Goal: Information Seeking & Learning: Learn about a topic

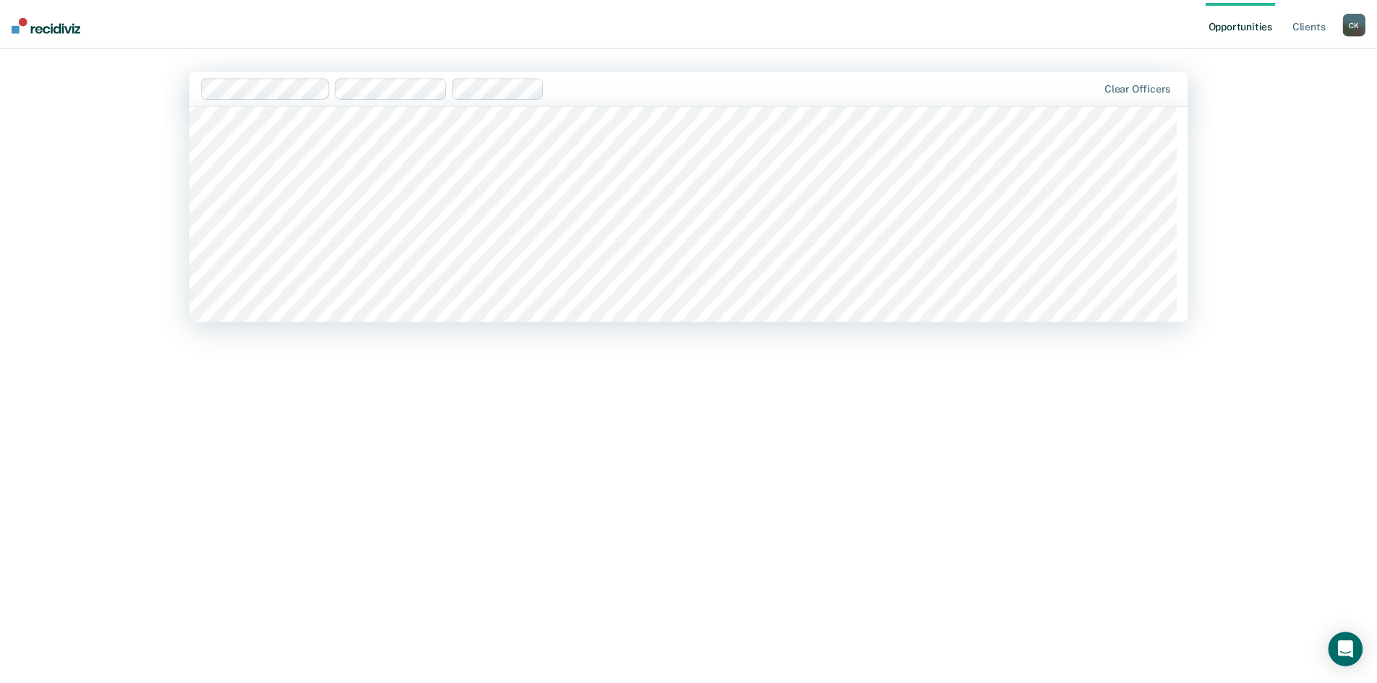
scroll to position [867, 0]
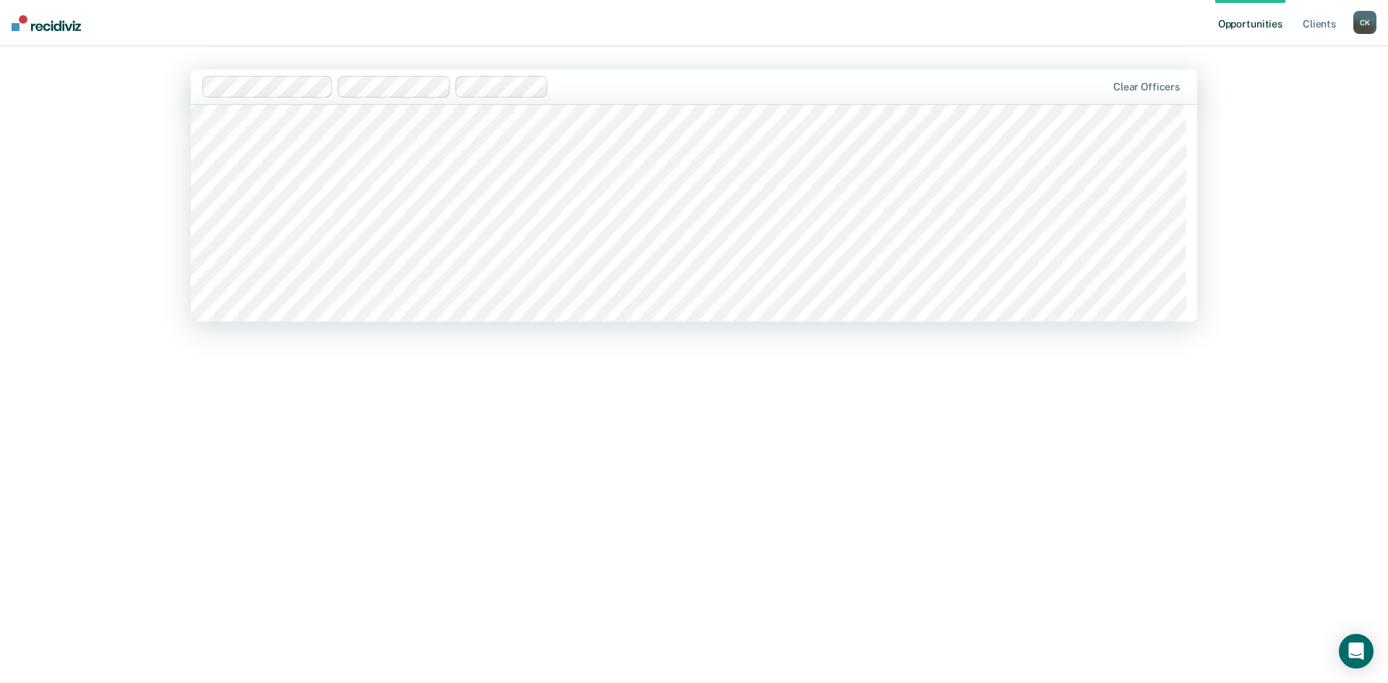
click at [252, 31] on nav "Opportunities Client s [PERSON_NAME] [PERSON_NAME] Profile How it works Log Out" at bounding box center [694, 23] width 1388 height 46
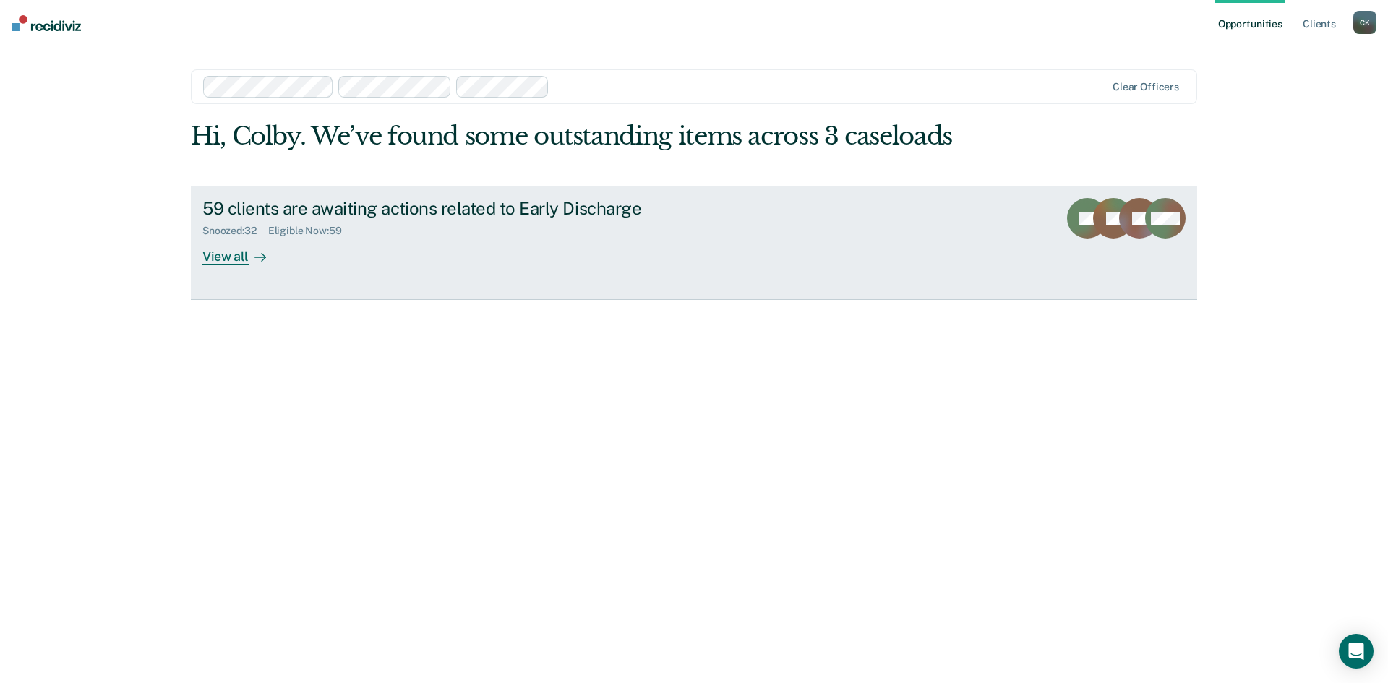
click at [227, 254] on div "View all" at bounding box center [242, 250] width 81 height 28
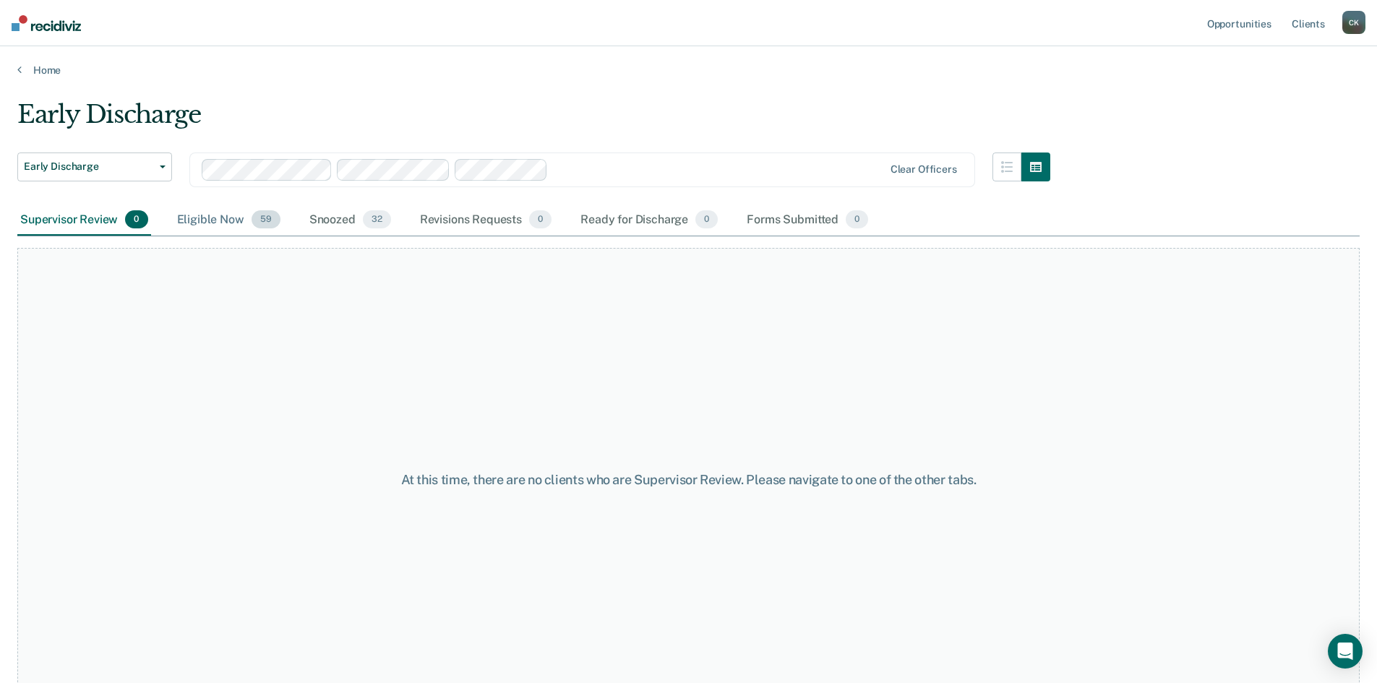
click at [196, 212] on div "Eligible Now 59" at bounding box center [228, 221] width 109 height 32
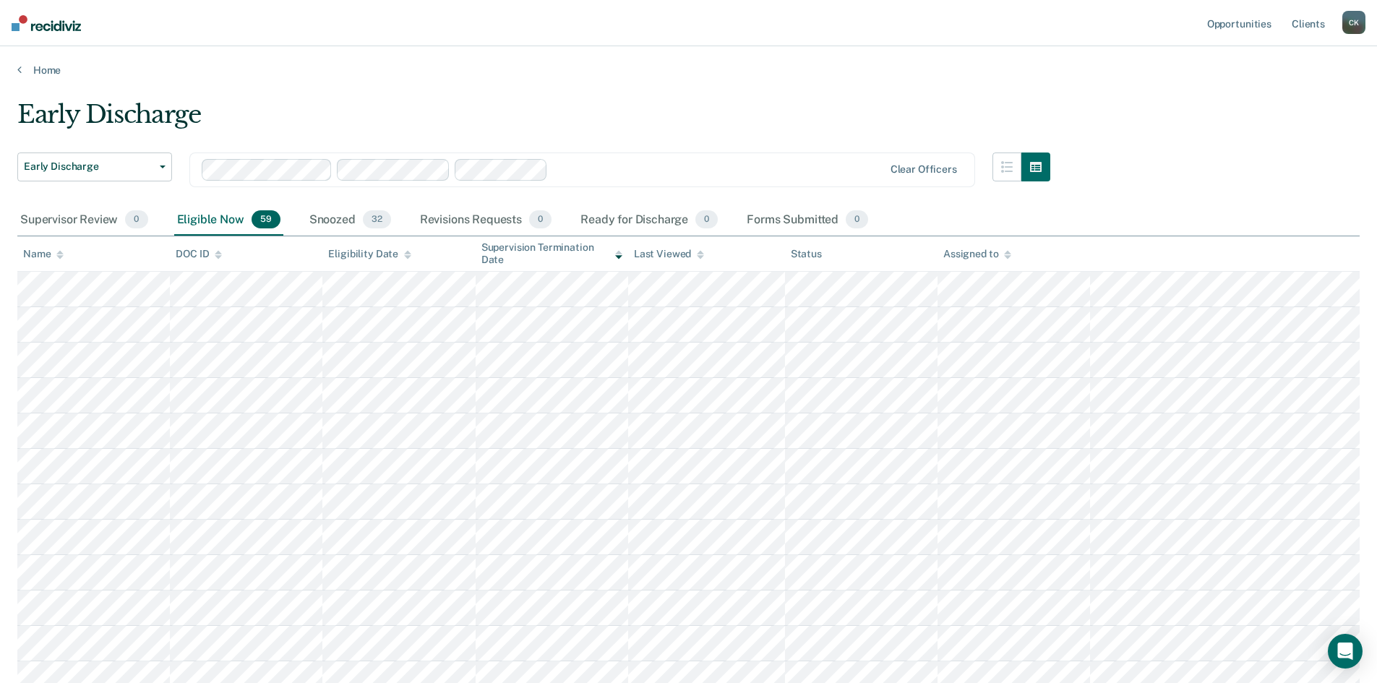
click at [43, 256] on div "Name" at bounding box center [43, 254] width 40 height 12
click at [37, 256] on div "Name" at bounding box center [43, 254] width 40 height 12
click at [37, 251] on div "Name" at bounding box center [43, 254] width 40 height 12
click at [38, 255] on div "Name" at bounding box center [43, 254] width 40 height 12
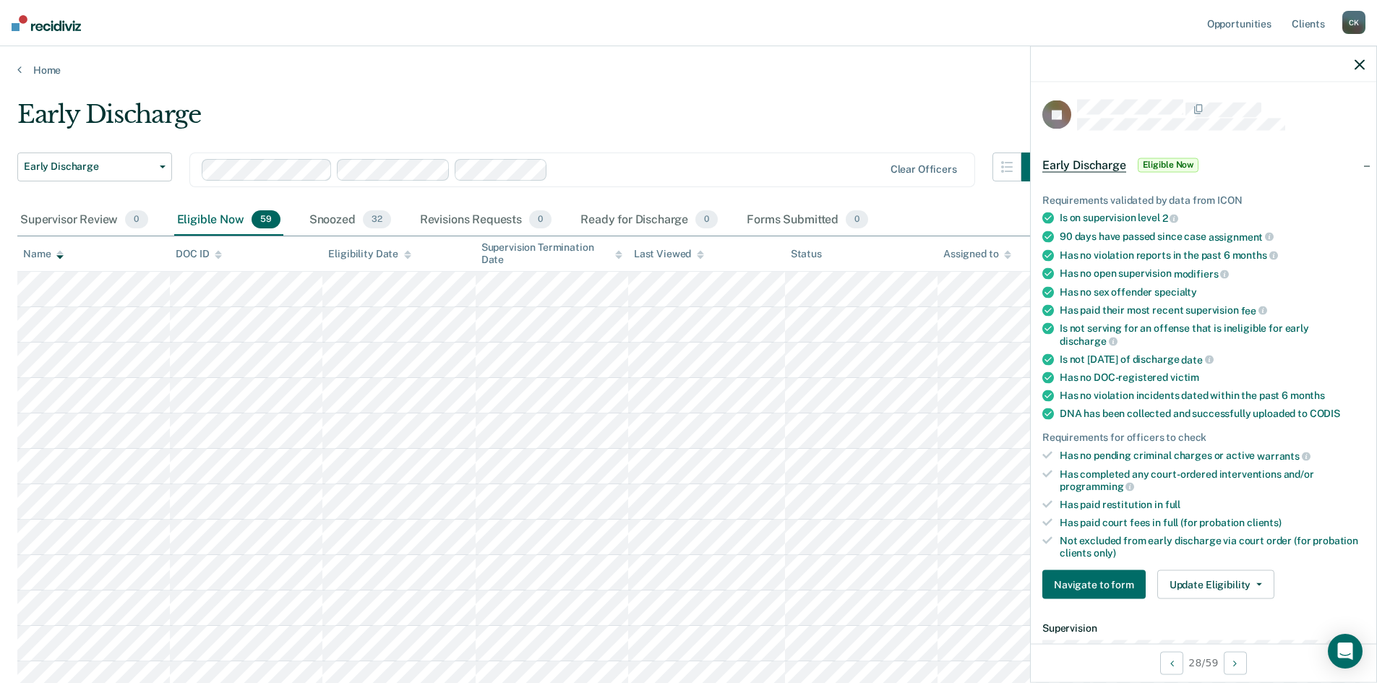
click at [579, 172] on div at bounding box center [719, 169] width 330 height 17
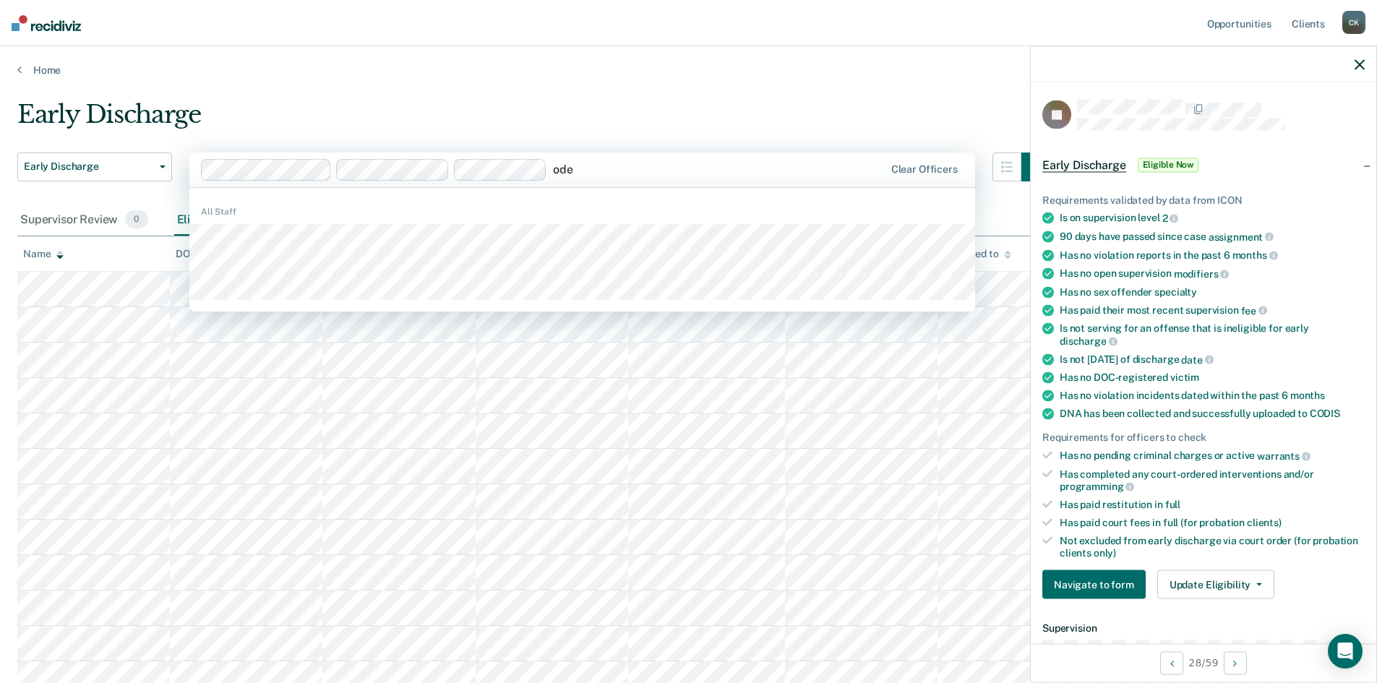
type input "[PERSON_NAME]"
